Goal: Task Accomplishment & Management: Manage account settings

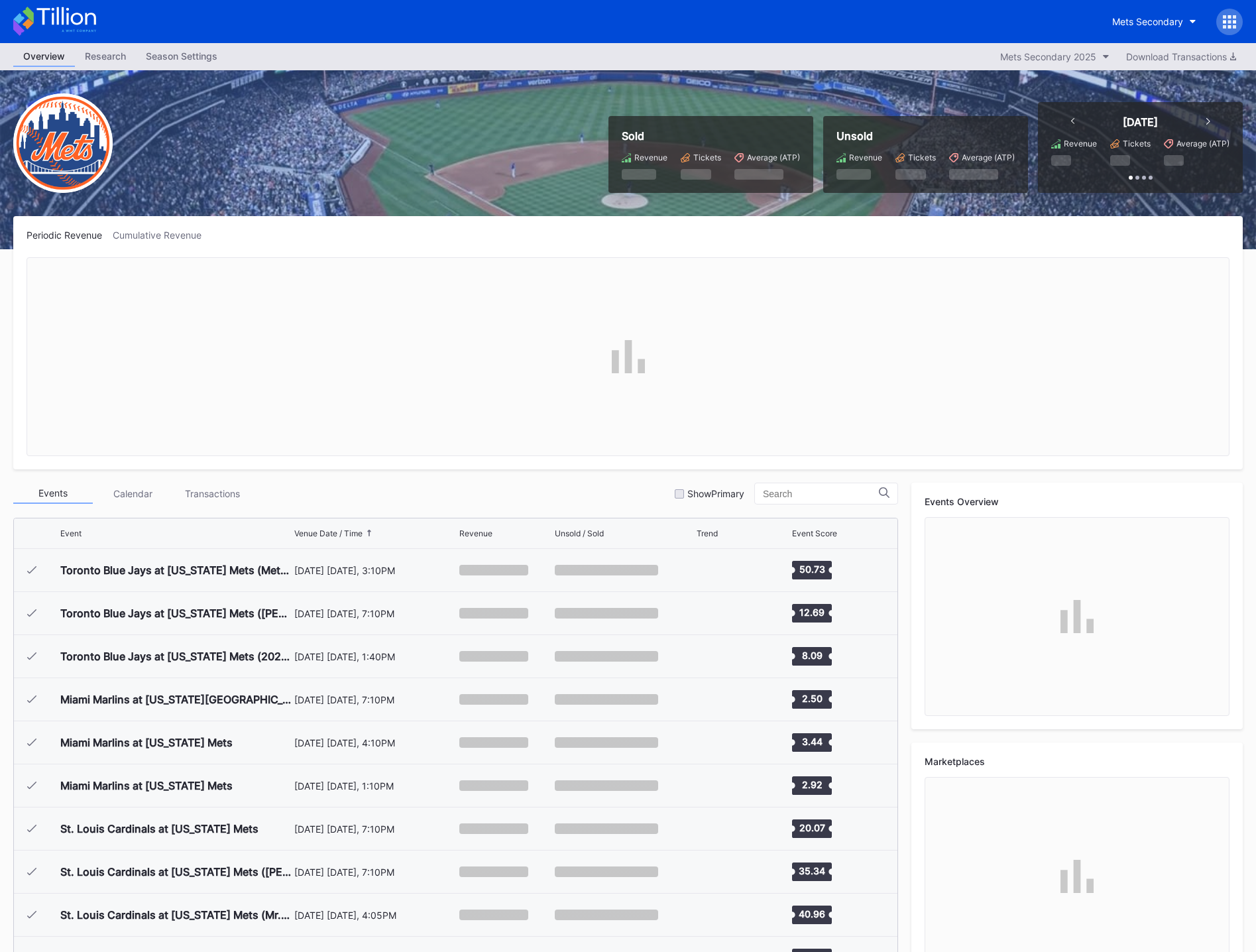
scroll to position [2758, 0]
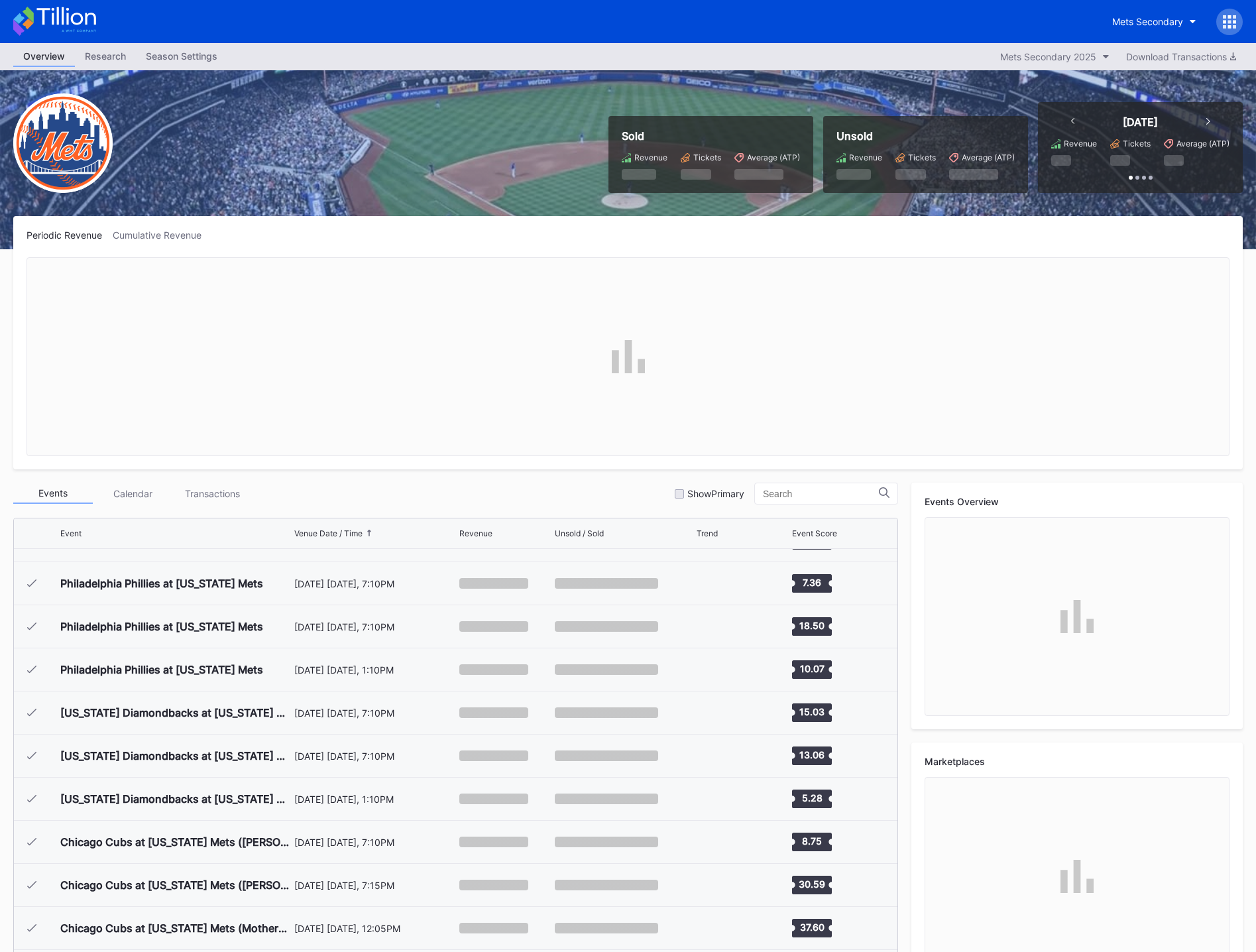
scroll to position [2758, 0]
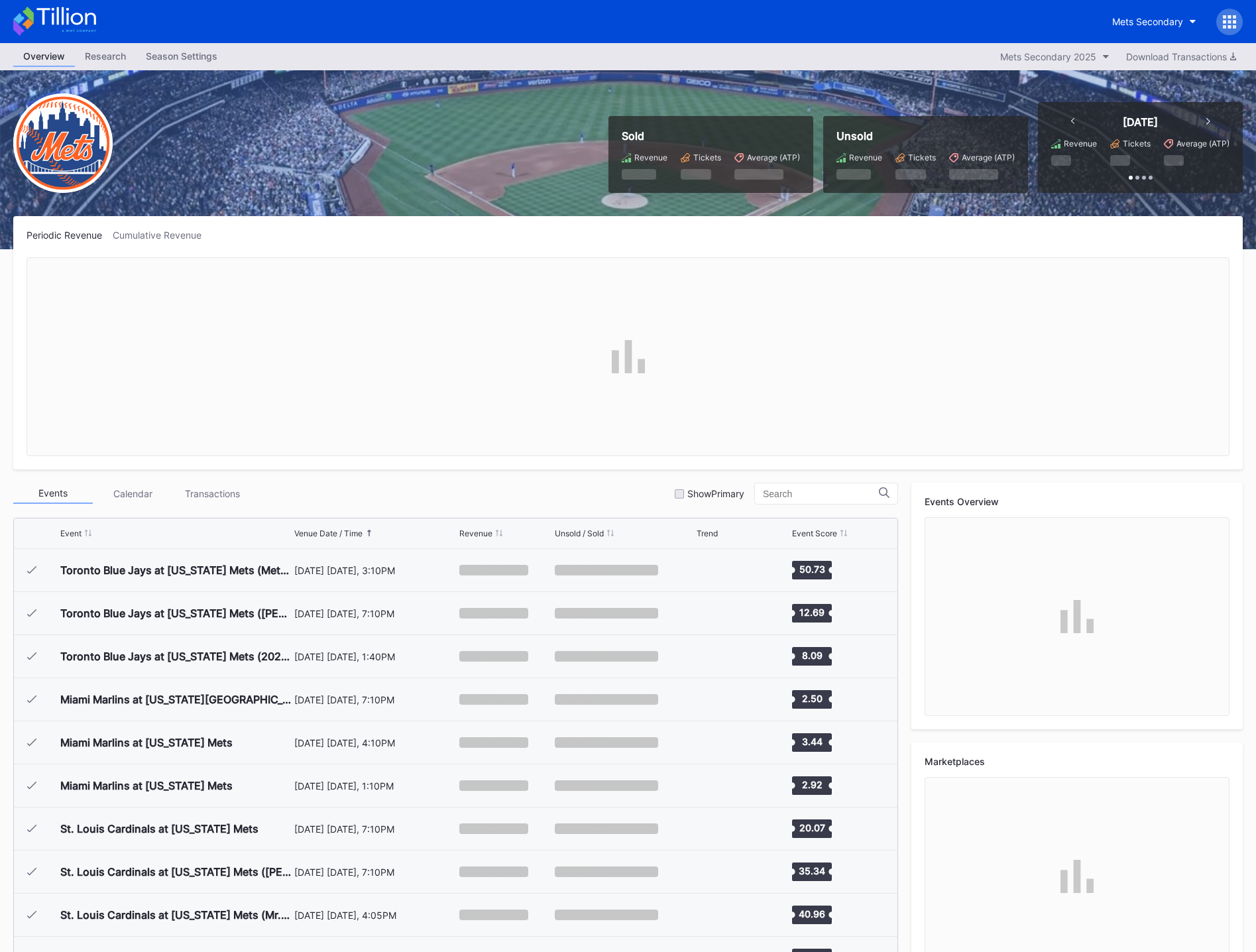
scroll to position [2758, 0]
